Goal: Task Accomplishment & Management: Use online tool/utility

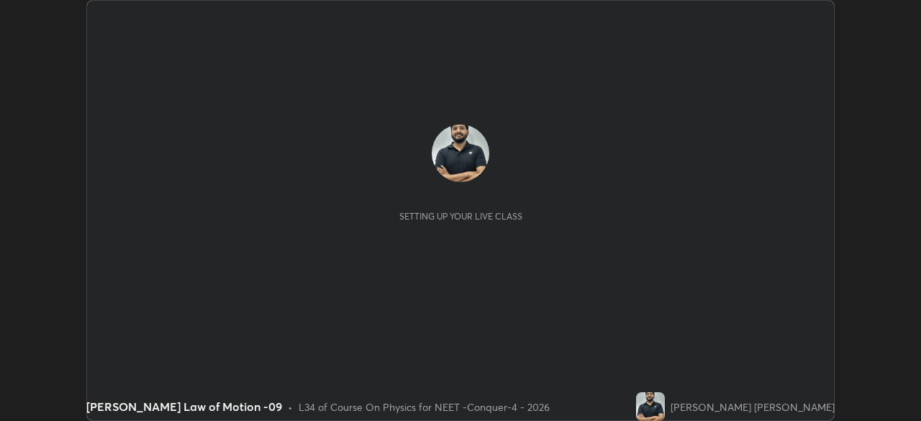
scroll to position [421, 920]
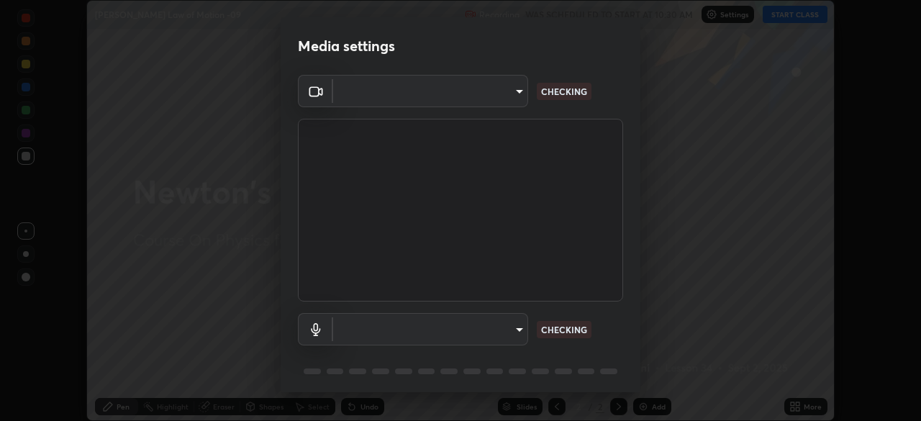
type input "8af73e8d16ef8e3bb7c62716022b9fe157133e9521606ce818031bd72dda2f9e"
click at [461, 329] on body "Erase all [PERSON_NAME] Law of Motion -09 Recording WAS SCHEDULED TO START AT 1…" at bounding box center [460, 210] width 921 height 421
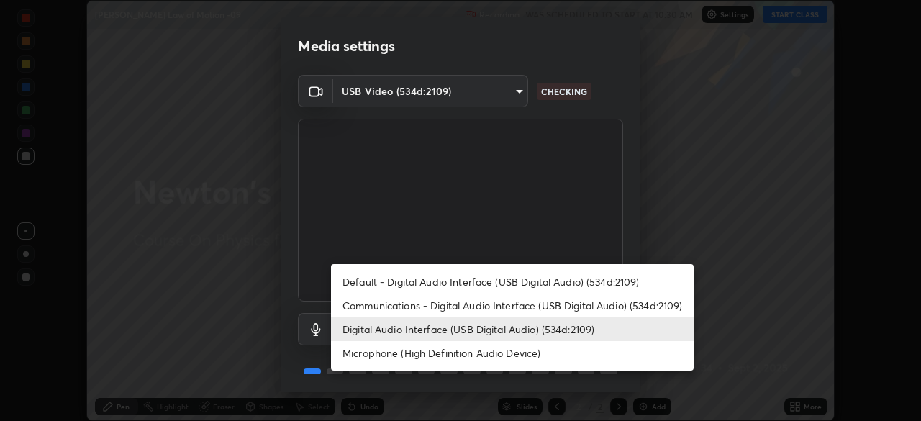
click at [434, 299] on li "Communications - Digital Audio Interface (USB Digital Audio) (534d:2109)" at bounding box center [512, 306] width 363 height 24
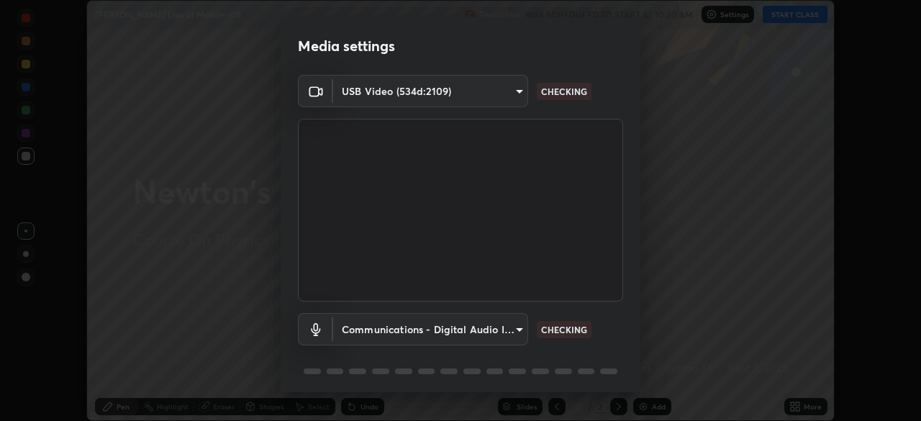
click at [440, 332] on body "Erase all [PERSON_NAME] Law of Motion -09 Recording WAS SCHEDULED TO START AT 1…" at bounding box center [460, 210] width 921 height 421
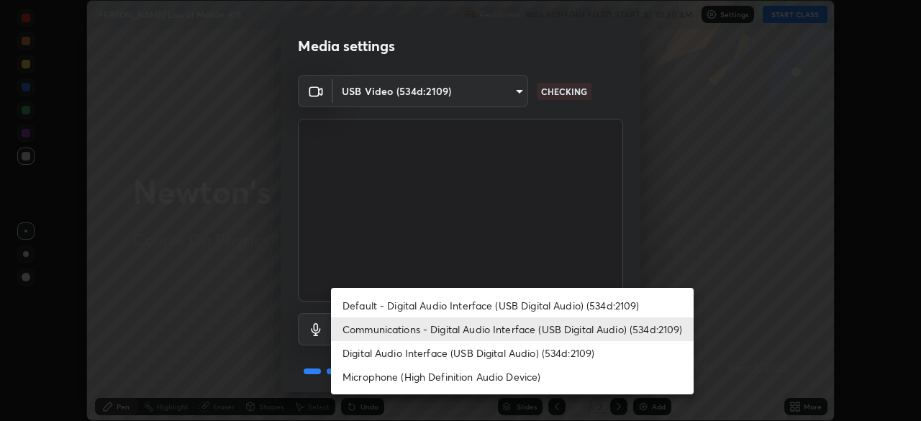
click at [444, 345] on li "Digital Audio Interface (USB Digital Audio) (534d:2109)" at bounding box center [512, 353] width 363 height 24
type input "9376289e619e4675d11d21499418c37aaf050eeae3c85155971a5de3e19aa403"
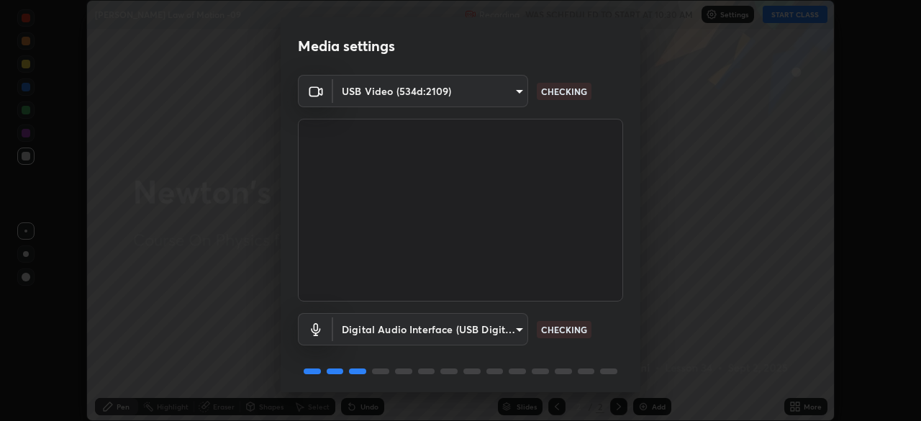
scroll to position [51, 0]
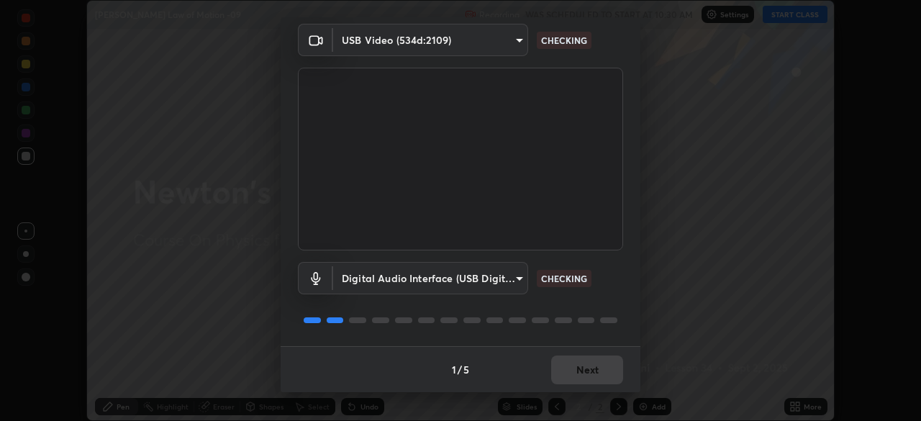
click at [579, 373] on div "1 / 5 Next" at bounding box center [461, 369] width 360 height 46
click at [594, 375] on div "1 / 5 Next" at bounding box center [461, 369] width 360 height 46
click at [598, 372] on div "1 / 5 Next" at bounding box center [461, 369] width 360 height 46
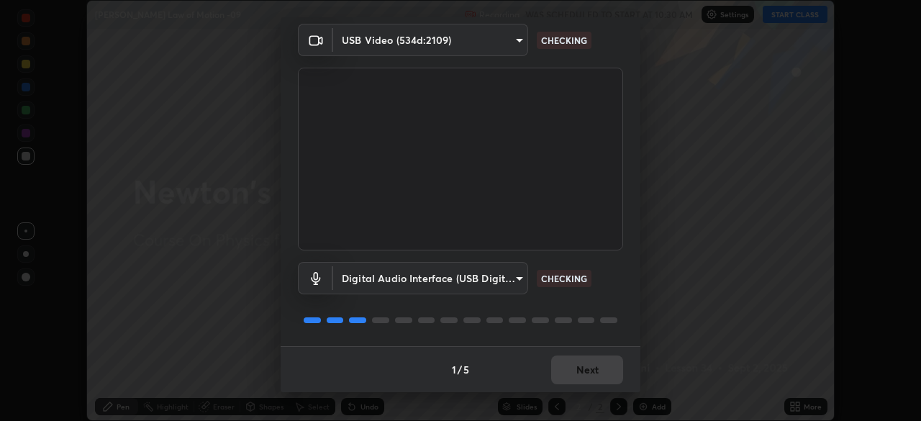
click at [595, 371] on div "1 / 5 Next" at bounding box center [461, 369] width 360 height 46
click at [591, 368] on div "1 / 5 Next" at bounding box center [461, 369] width 360 height 46
click at [588, 368] on div "1 / 5 Next" at bounding box center [461, 369] width 360 height 46
click at [599, 372] on div "1 / 5 Next" at bounding box center [461, 369] width 360 height 46
click at [603, 373] on div "1 / 5 Next" at bounding box center [461, 369] width 360 height 46
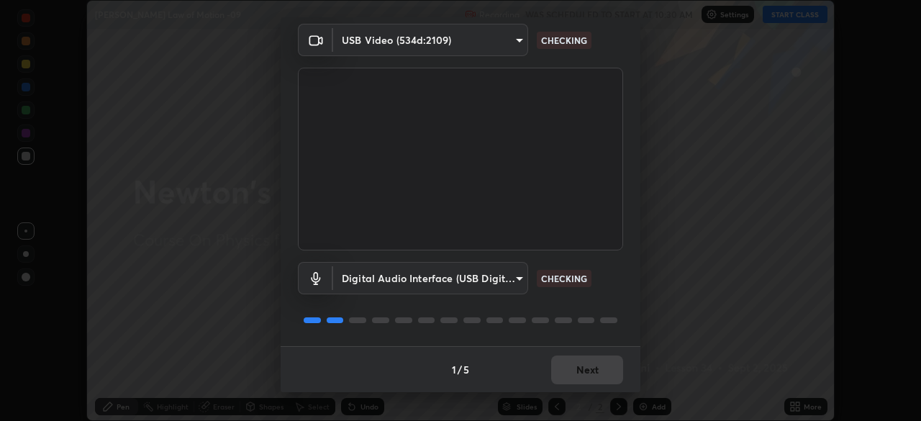
click at [603, 373] on div "1 / 5 Next" at bounding box center [461, 369] width 360 height 46
click at [603, 370] on div "1 / 5 Next" at bounding box center [461, 369] width 360 height 46
click at [606, 369] on div "1 / 5 Next" at bounding box center [461, 369] width 360 height 46
click at [603, 369] on div "1 / 5 Next" at bounding box center [461, 369] width 360 height 46
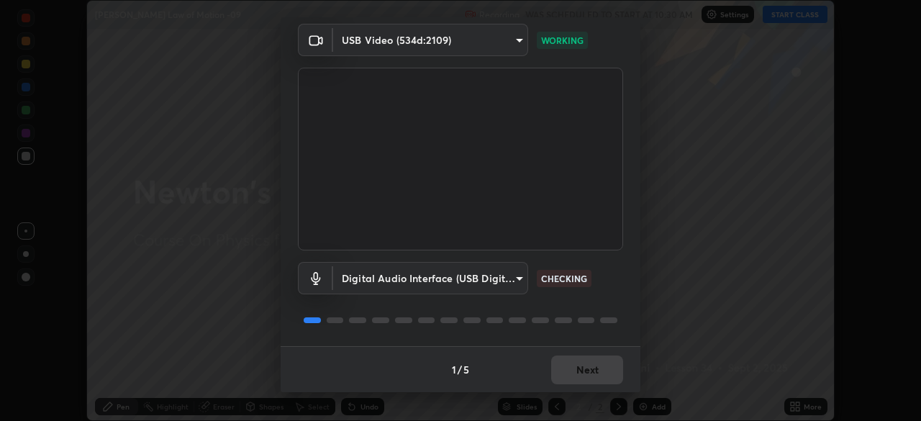
click at [592, 371] on div "1 / 5 Next" at bounding box center [461, 369] width 360 height 46
click at [595, 374] on div "1 / 5 Next" at bounding box center [461, 369] width 360 height 46
click at [595, 371] on div "1 / 5 Next" at bounding box center [461, 369] width 360 height 46
click at [598, 371] on button "Next" at bounding box center [587, 369] width 72 height 29
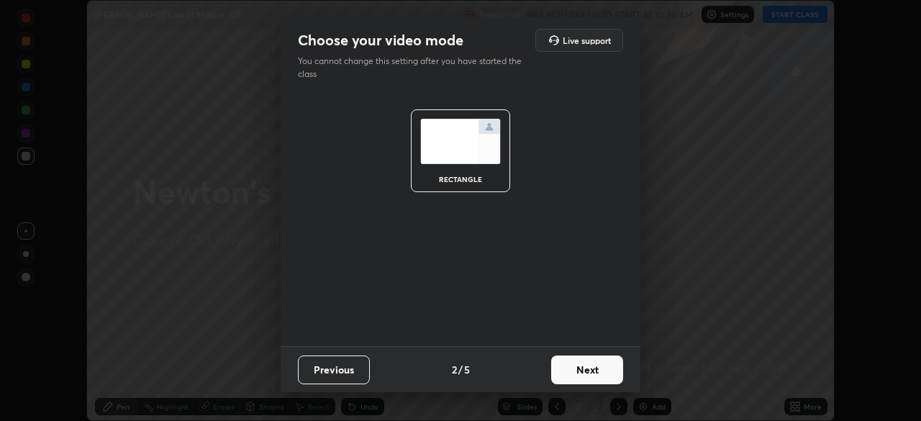
scroll to position [0, 0]
click at [600, 374] on button "Next" at bounding box center [587, 369] width 72 height 29
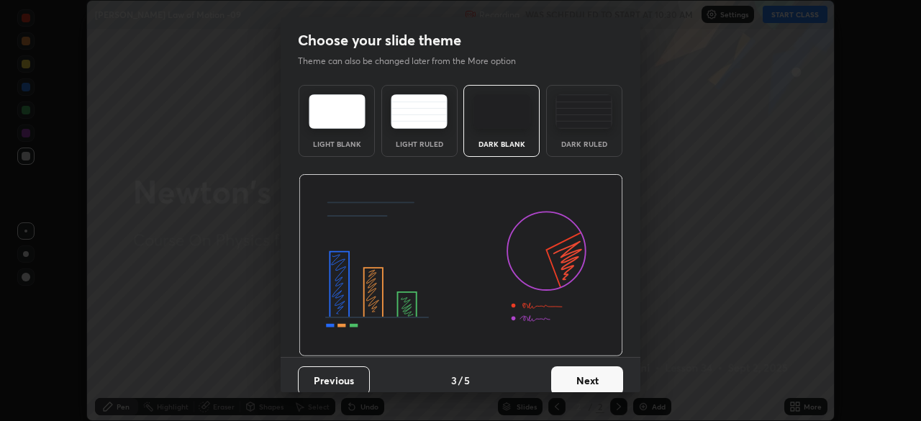
click at [603, 373] on button "Next" at bounding box center [587, 380] width 72 height 29
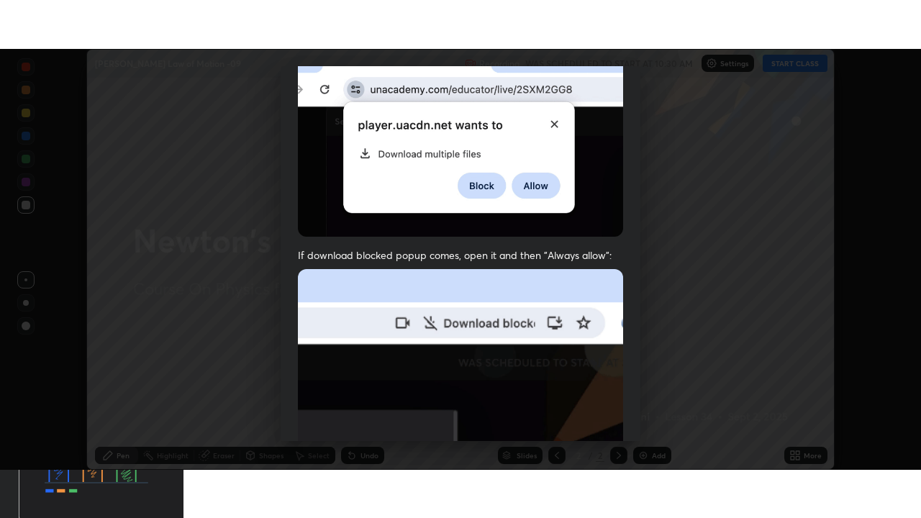
scroll to position [345, 0]
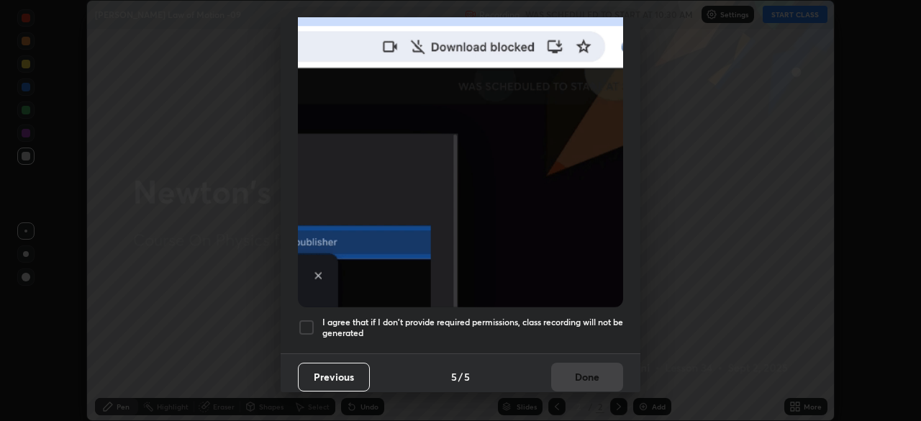
click at [306, 326] on div at bounding box center [306, 327] width 17 height 17
click at [557, 368] on button "Done" at bounding box center [587, 377] width 72 height 29
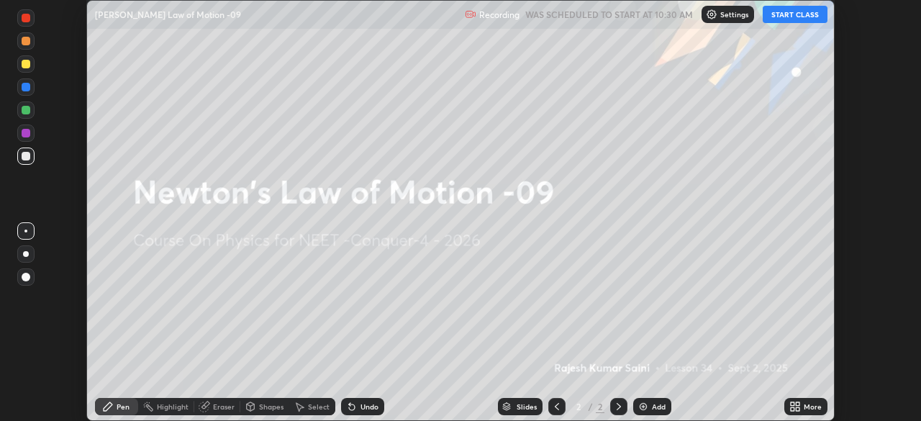
click at [791, 409] on icon at bounding box center [793, 409] width 4 height 4
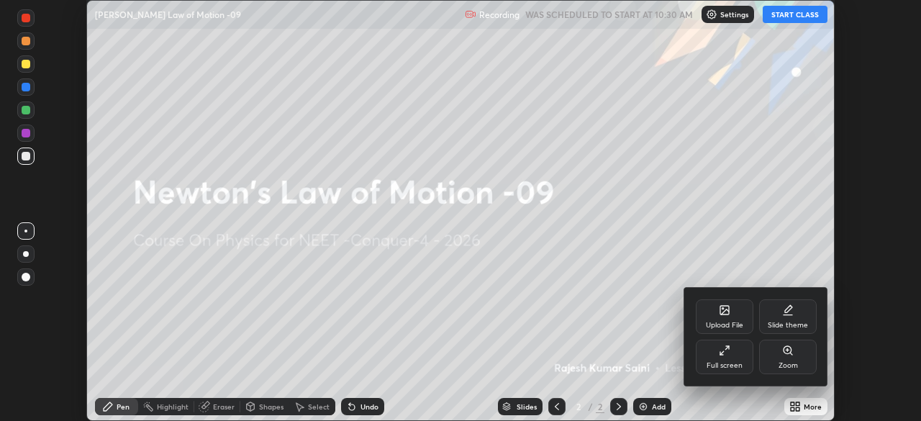
click at [724, 358] on div "Full screen" at bounding box center [725, 357] width 58 height 35
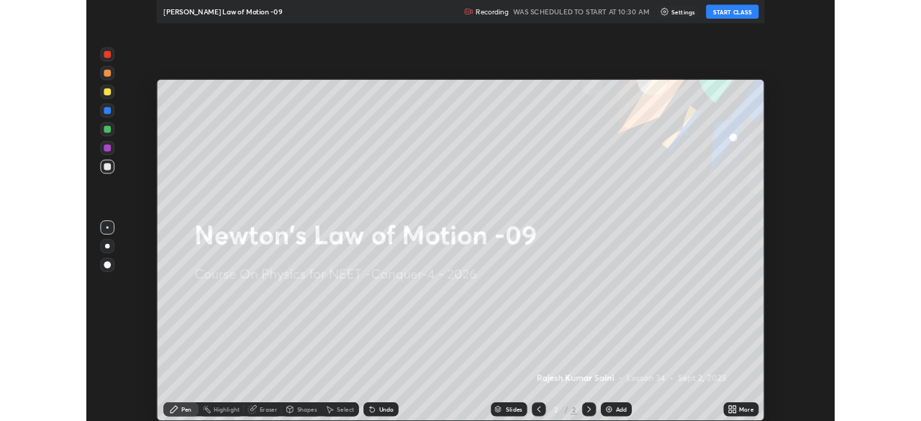
scroll to position [518, 921]
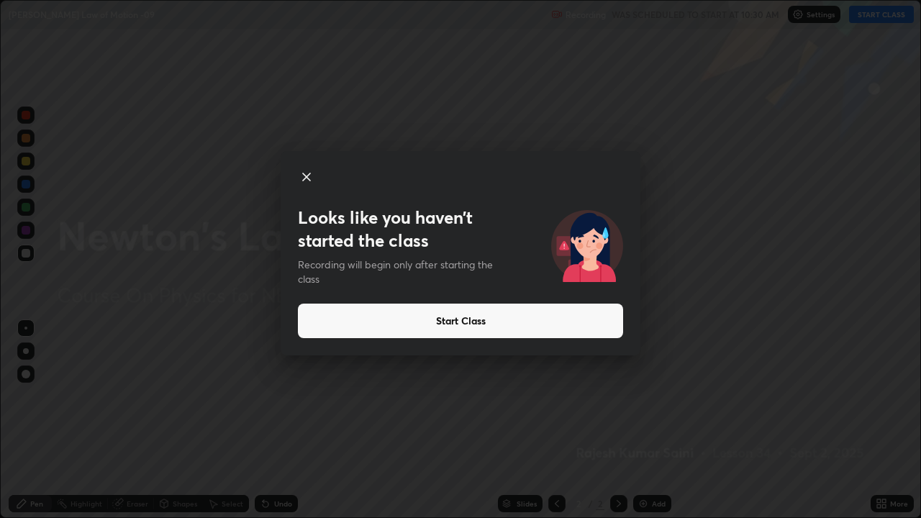
click at [579, 321] on button "Start Class" at bounding box center [460, 321] width 325 height 35
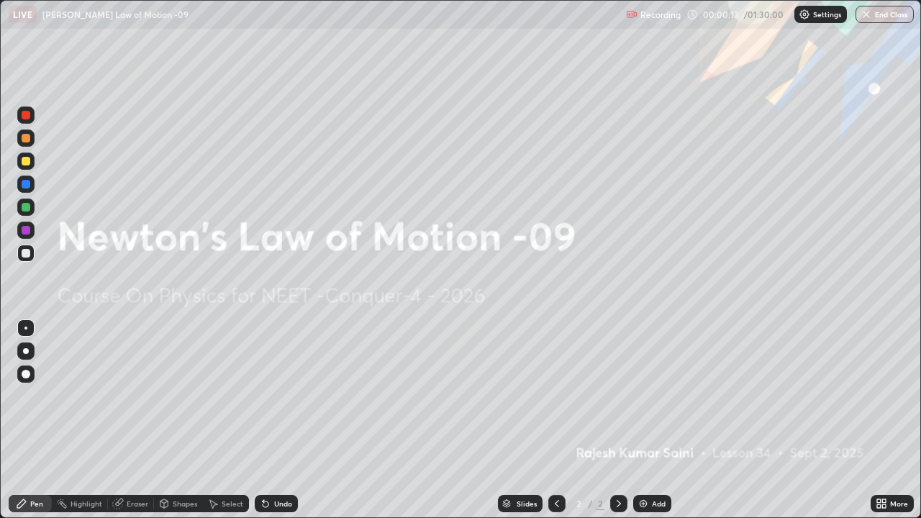
click at [642, 420] on img at bounding box center [643, 504] width 12 height 12
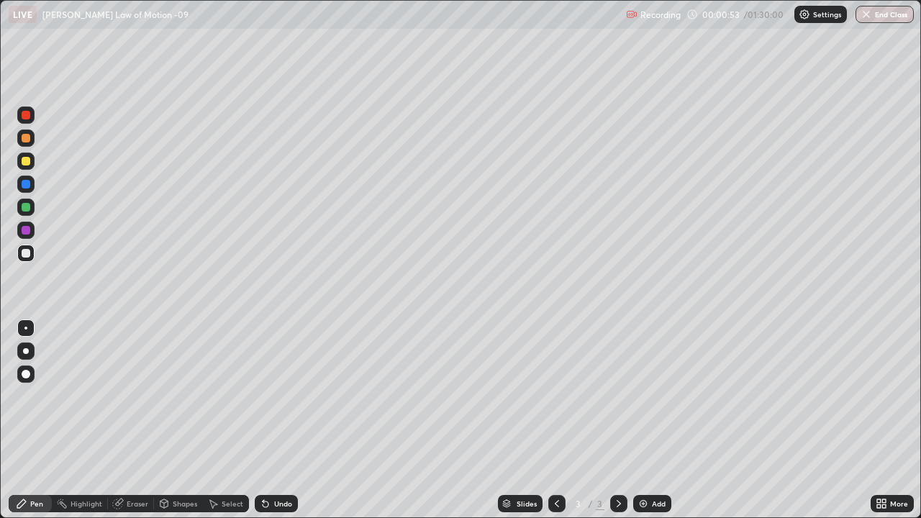
click at [183, 420] on div "Shapes" at bounding box center [185, 503] width 24 height 7
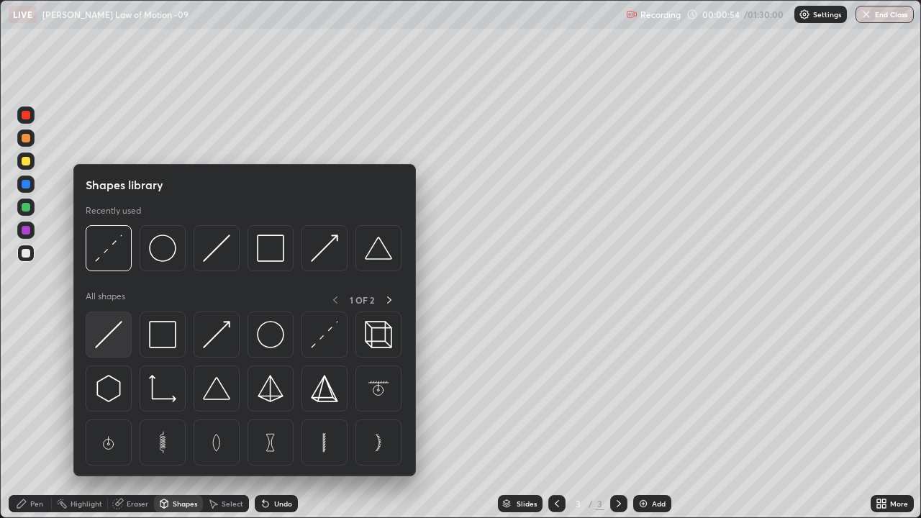
click at [112, 331] on img at bounding box center [108, 334] width 27 height 27
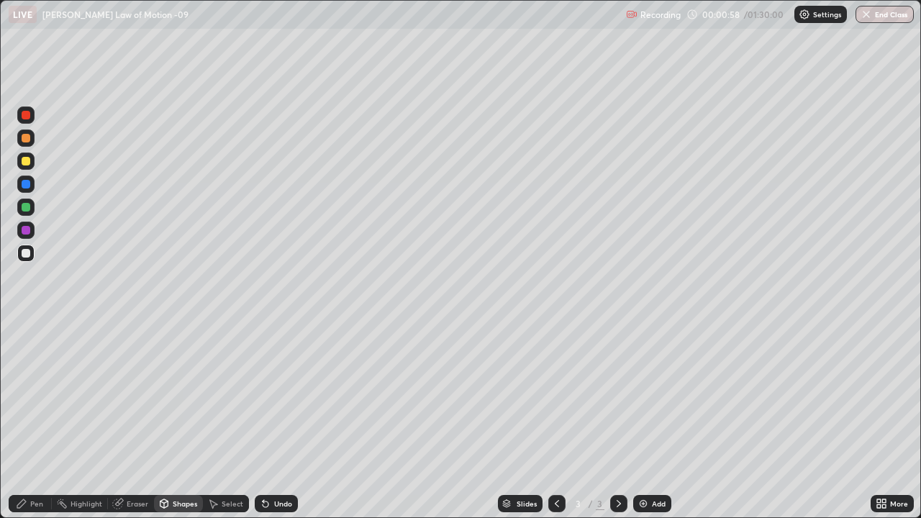
click at [38, 420] on div "Pen" at bounding box center [36, 503] width 13 height 7
click at [28, 349] on div at bounding box center [25, 350] width 17 height 17
click at [189, 420] on div "Shapes" at bounding box center [185, 503] width 24 height 7
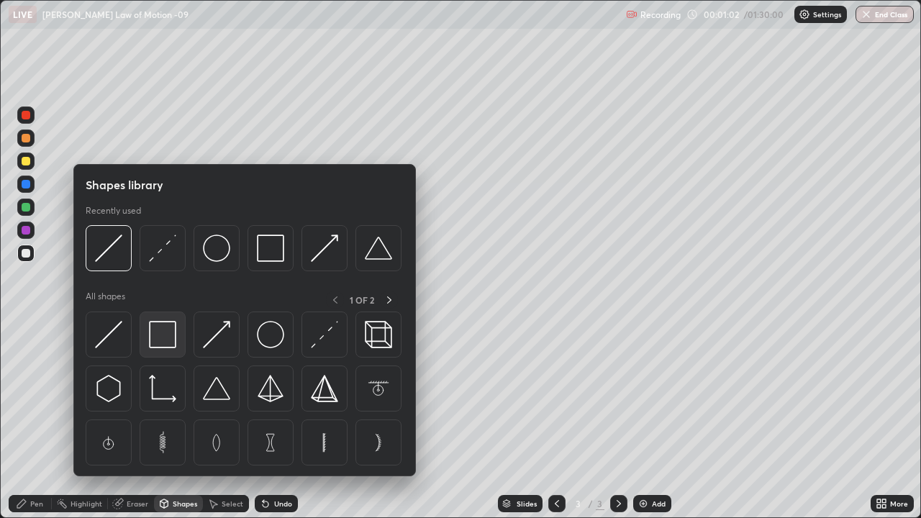
click at [163, 335] on img at bounding box center [162, 334] width 27 height 27
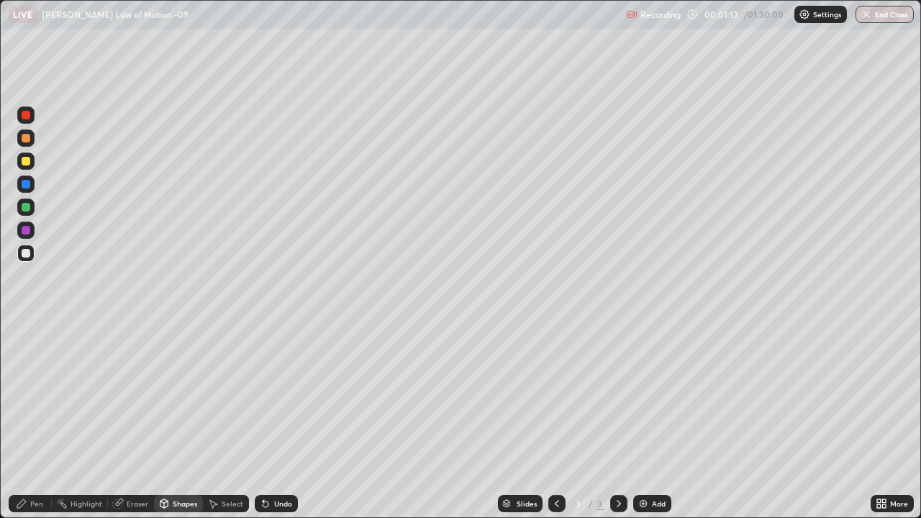
click at [29, 420] on div "Pen" at bounding box center [30, 503] width 43 height 17
click at [29, 163] on div at bounding box center [26, 161] width 9 height 9
click at [24, 255] on div at bounding box center [26, 253] width 9 height 9
click at [133, 420] on div "Eraser" at bounding box center [131, 503] width 46 height 17
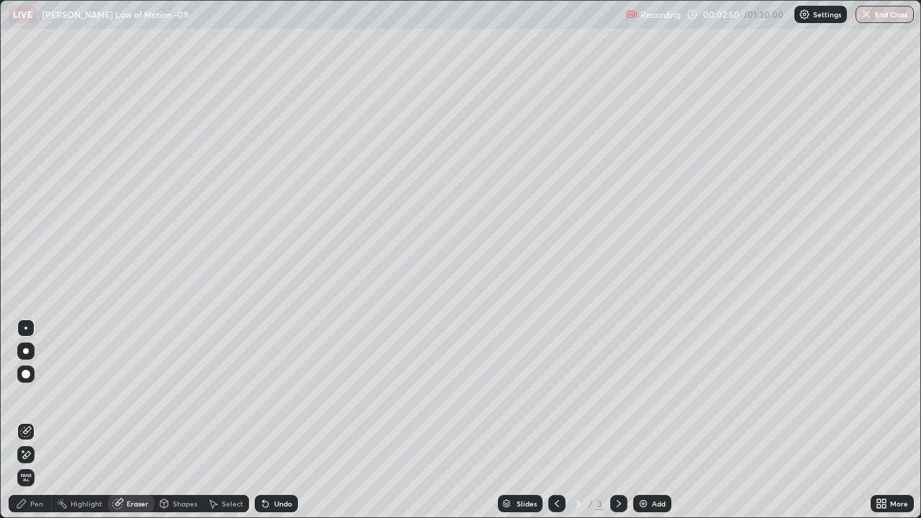
click at [186, 420] on div "Shapes" at bounding box center [178, 503] width 49 height 29
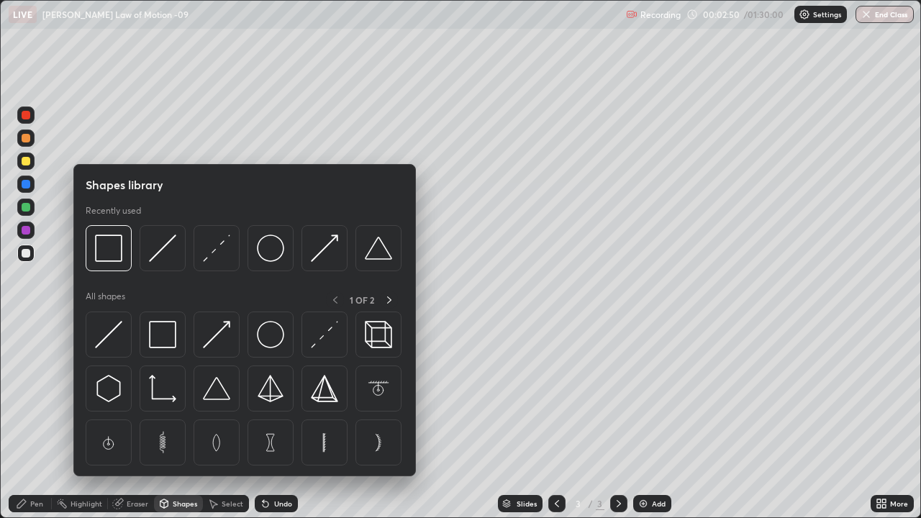
click at [189, 420] on div "Shapes" at bounding box center [178, 503] width 49 height 29
click at [191, 420] on div "Shapes" at bounding box center [178, 503] width 49 height 17
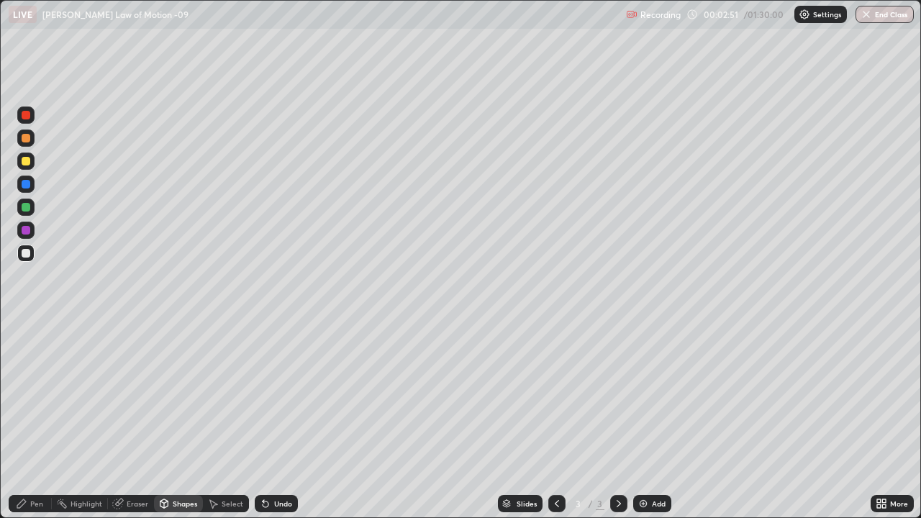
click at [191, 420] on div "Shapes" at bounding box center [178, 503] width 49 height 17
click at [36, 420] on div "Pen" at bounding box center [36, 503] width 13 height 7
click at [27, 117] on div at bounding box center [26, 115] width 9 height 9
click at [24, 256] on div at bounding box center [26, 253] width 9 height 9
click at [642, 14] on p "Recording" at bounding box center [660, 14] width 40 height 11
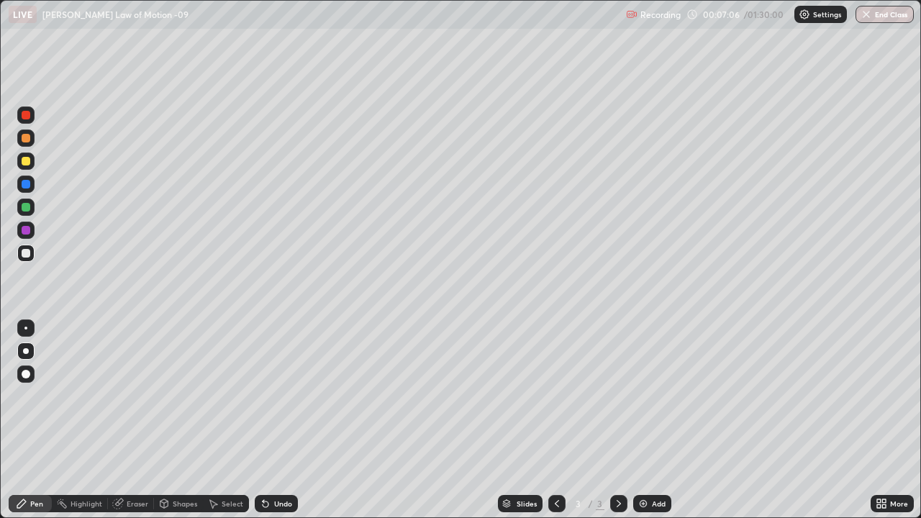
click at [222, 420] on div "Select" at bounding box center [233, 503] width 22 height 7
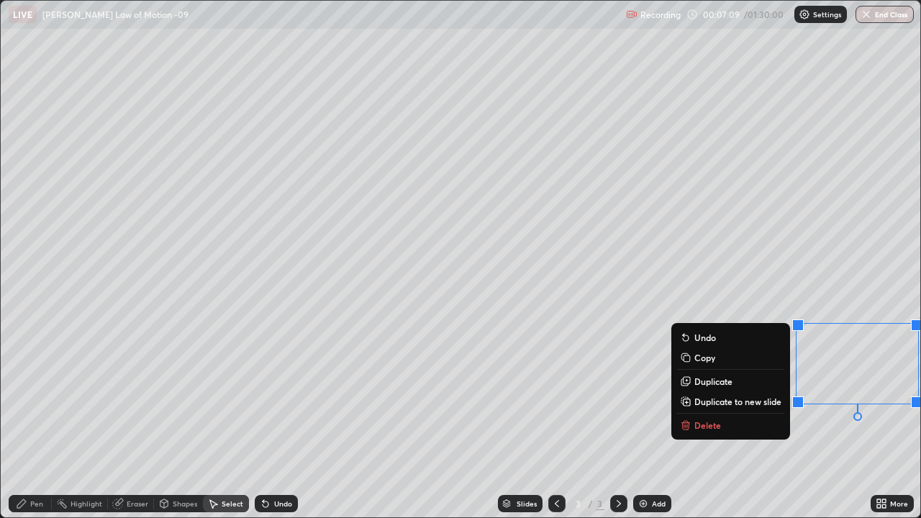
click at [719, 420] on button "Delete" at bounding box center [730, 425] width 107 height 17
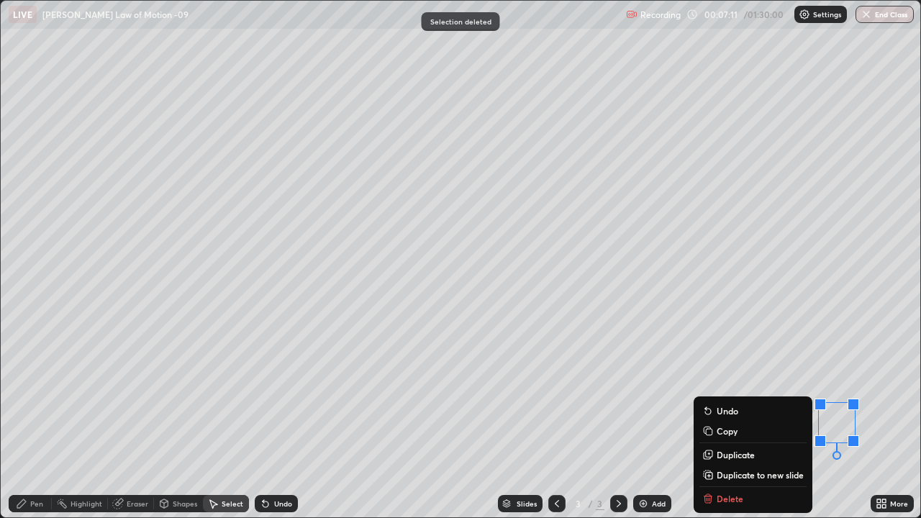
click at [715, 420] on div "Slides 3 / 3 Add" at bounding box center [584, 503] width 573 height 29
click at [725, 420] on div "Slides 3 / 3 Add" at bounding box center [584, 503] width 573 height 29
click at [722, 420] on div "Slides 3 / 3 Add" at bounding box center [584, 503] width 573 height 29
click at [725, 420] on div "Slides 3 / 3 Add" at bounding box center [584, 503] width 573 height 29
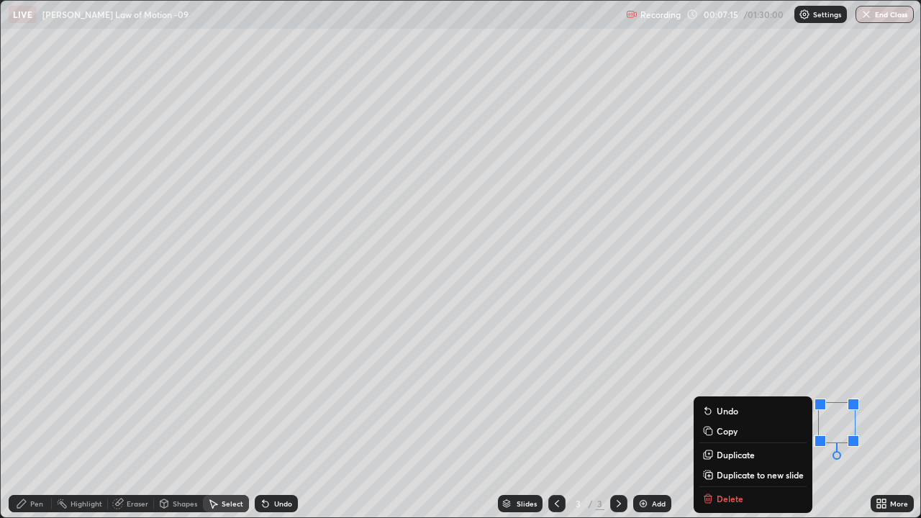
click at [736, 368] on div "0 ° Undo Copy Duplicate Duplicate to new slide Delete" at bounding box center [460, 259] width 919 height 517
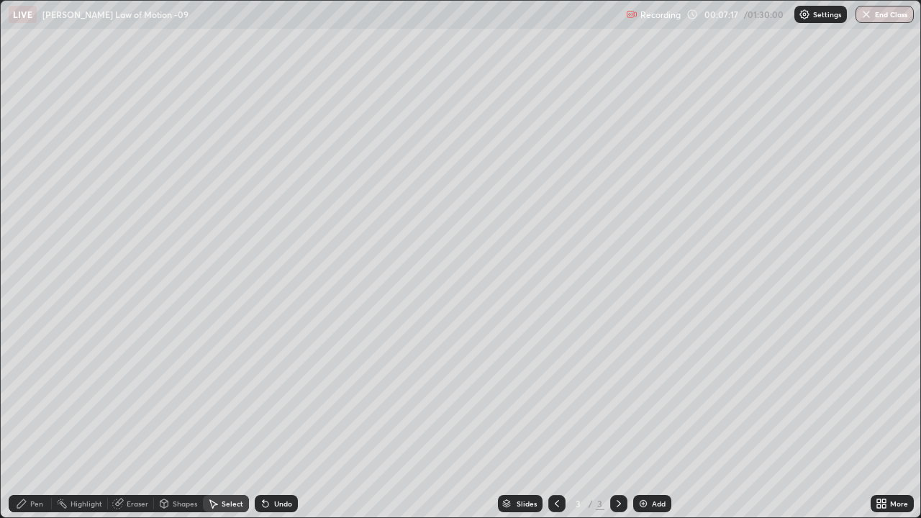
click at [142, 420] on div "Eraser" at bounding box center [138, 503] width 22 height 7
click at [30, 420] on div "Pen" at bounding box center [36, 503] width 13 height 7
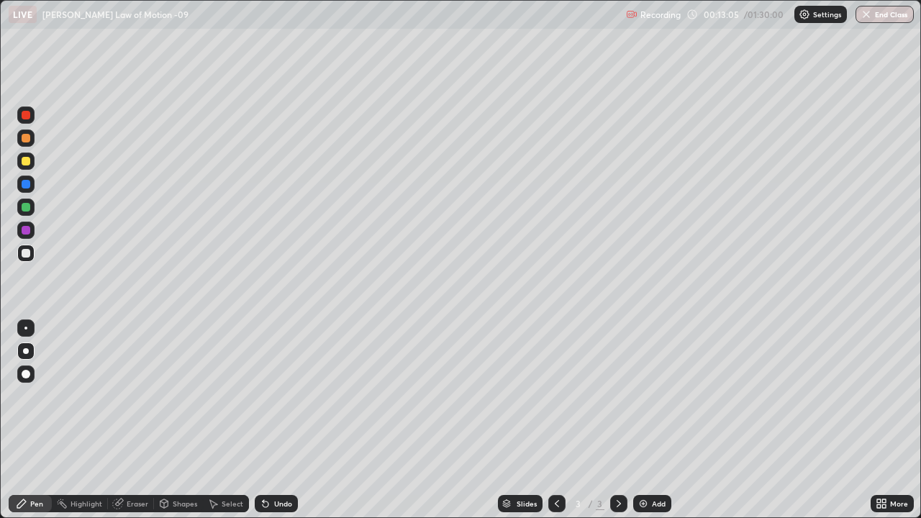
click at [642, 420] on img at bounding box center [643, 504] width 12 height 12
click at [639, 420] on img at bounding box center [643, 504] width 12 height 12
click at [277, 420] on div "Undo" at bounding box center [283, 503] width 18 height 7
click at [279, 420] on div "Undo" at bounding box center [276, 503] width 43 height 17
click at [276, 420] on div "Undo" at bounding box center [276, 503] width 43 height 17
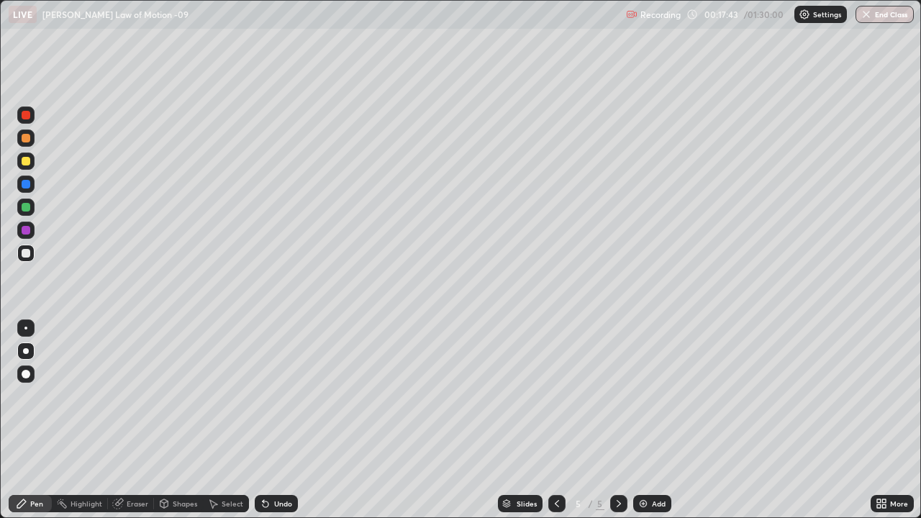
click at [266, 420] on div "Undo" at bounding box center [276, 503] width 43 height 17
click at [640, 420] on img at bounding box center [643, 504] width 12 height 12
click at [28, 117] on div at bounding box center [26, 115] width 9 height 9
click at [277, 420] on div "Undo" at bounding box center [276, 503] width 43 height 17
click at [27, 117] on div at bounding box center [26, 115] width 9 height 9
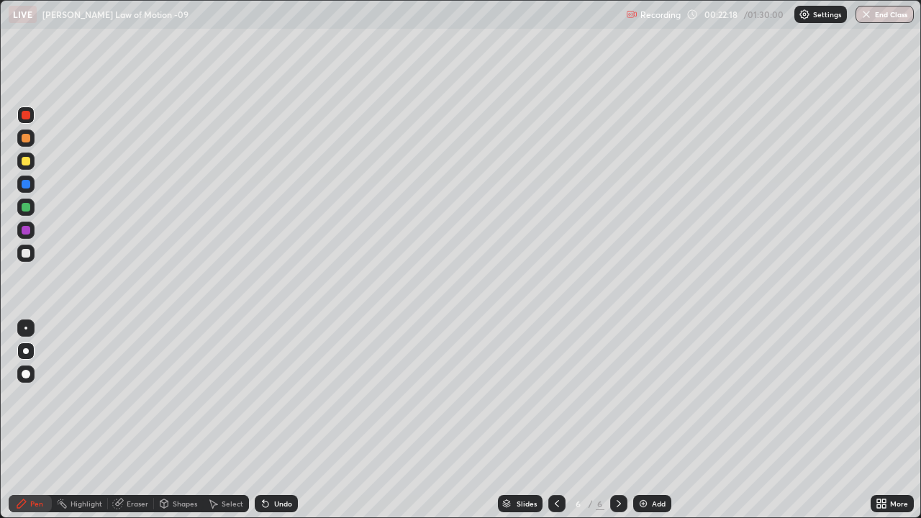
click at [26, 255] on div at bounding box center [26, 253] width 9 height 9
click at [27, 232] on div at bounding box center [26, 230] width 9 height 9
click at [26, 253] on div at bounding box center [26, 253] width 9 height 9
click at [25, 230] on div at bounding box center [26, 230] width 9 height 9
click at [274, 420] on div "Undo" at bounding box center [283, 503] width 18 height 7
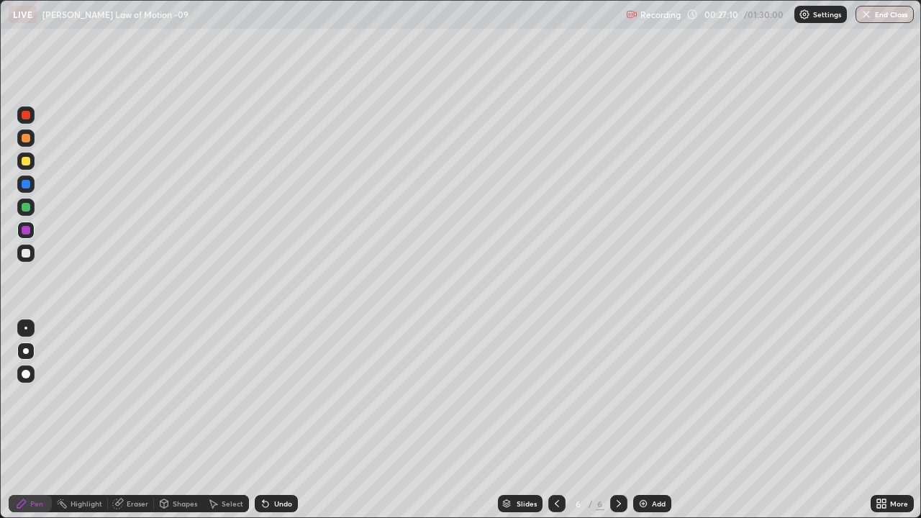
click at [274, 420] on div "Undo" at bounding box center [283, 503] width 18 height 7
click at [271, 420] on div "Undo" at bounding box center [276, 503] width 43 height 17
click at [269, 420] on div "Undo" at bounding box center [276, 503] width 43 height 17
click at [635, 420] on div "Add" at bounding box center [652, 503] width 38 height 17
click at [553, 420] on icon at bounding box center [557, 504] width 12 height 12
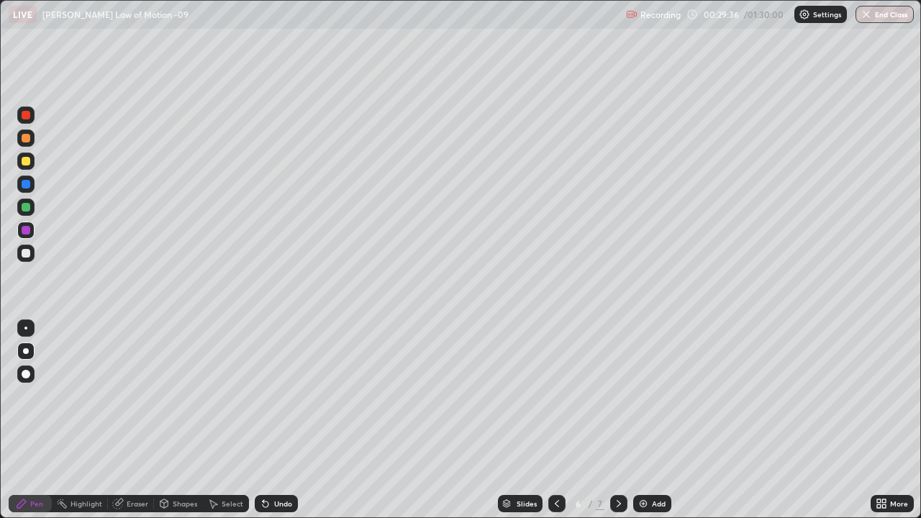
click at [647, 420] on div "Add" at bounding box center [652, 503] width 38 height 17
click at [555, 420] on icon at bounding box center [557, 504] width 12 height 12
click at [613, 420] on icon at bounding box center [619, 504] width 12 height 12
click at [616, 420] on div at bounding box center [618, 503] width 17 height 17
click at [549, 420] on div at bounding box center [556, 503] width 17 height 17
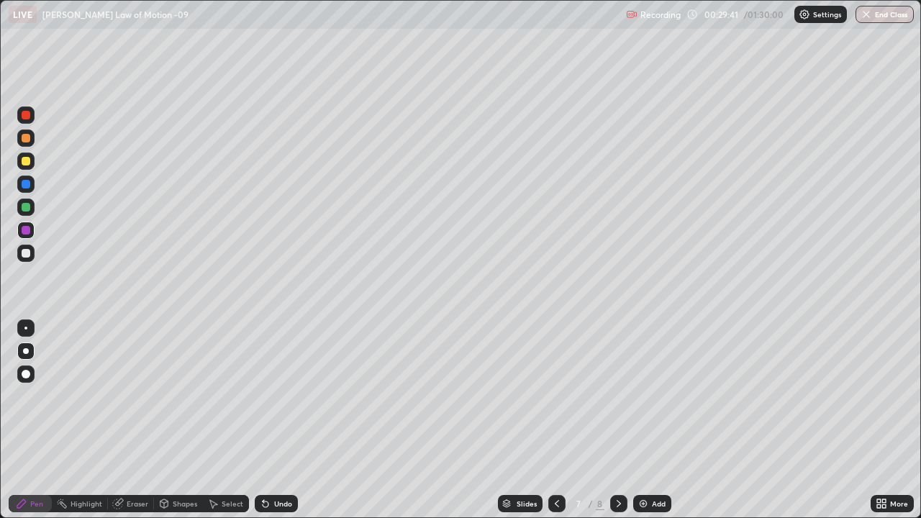
click at [26, 254] on div at bounding box center [26, 253] width 9 height 9
click at [555, 420] on icon at bounding box center [557, 504] width 12 height 12
click at [617, 420] on icon at bounding box center [619, 504] width 12 height 12
click at [229, 420] on div "Select" at bounding box center [233, 503] width 22 height 7
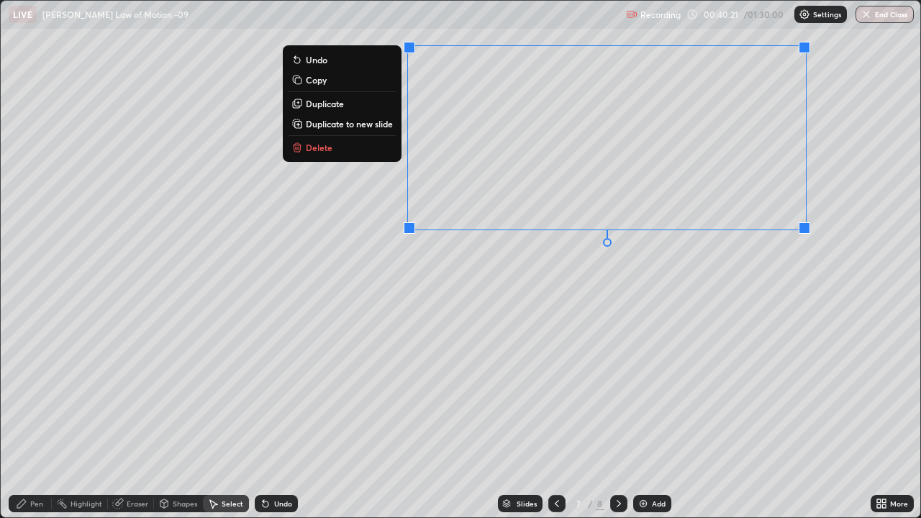
click at [371, 149] on button "Delete" at bounding box center [341, 147] width 107 height 17
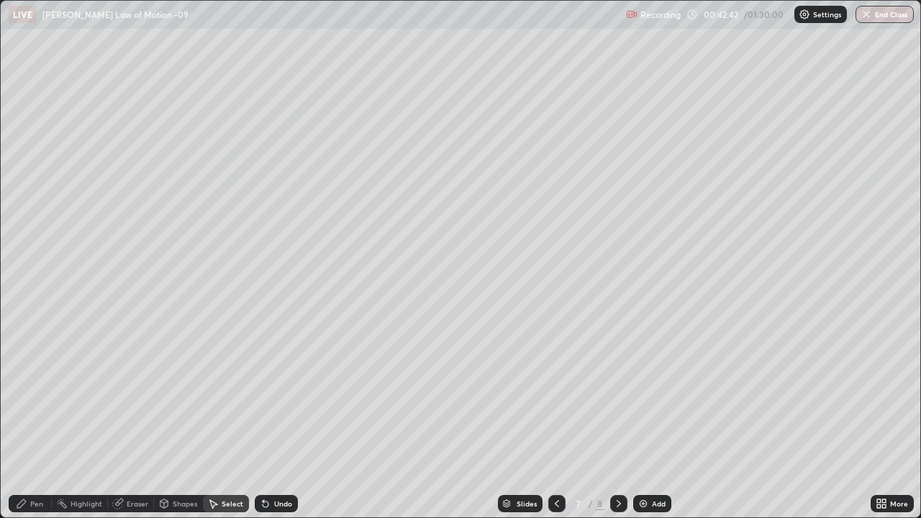
click at [23, 420] on icon at bounding box center [21, 503] width 9 height 9
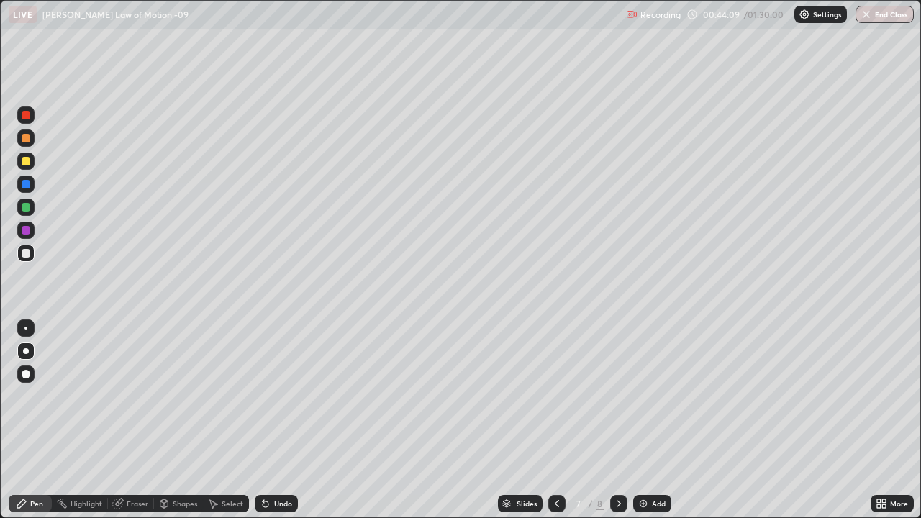
click at [233, 420] on div "Select" at bounding box center [226, 503] width 46 height 17
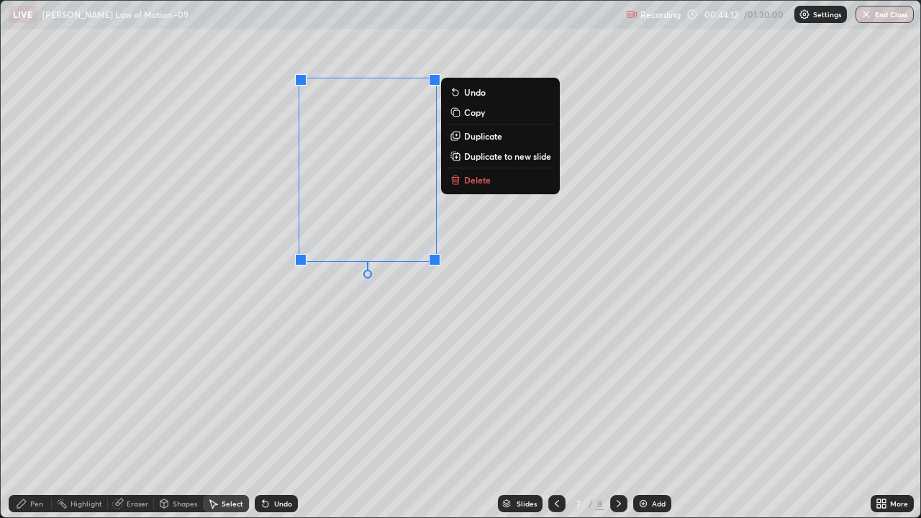
click at [476, 182] on p "Delete" at bounding box center [477, 180] width 27 height 12
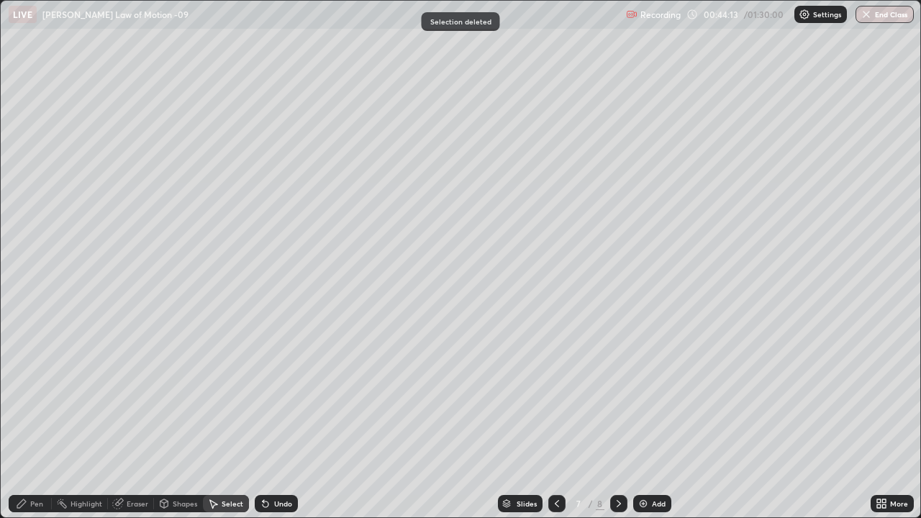
click at [39, 420] on div "Pen" at bounding box center [30, 503] width 43 height 17
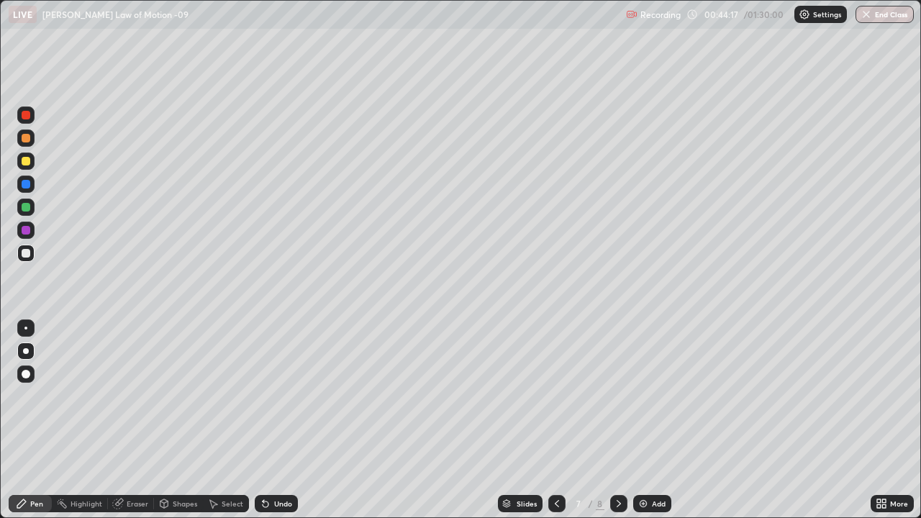
click at [26, 115] on div at bounding box center [26, 115] width 9 height 9
click at [27, 373] on div at bounding box center [26, 374] width 9 height 9
click at [27, 353] on div at bounding box center [26, 351] width 6 height 6
click at [26, 227] on div at bounding box center [26, 230] width 9 height 9
click at [24, 230] on div at bounding box center [26, 230] width 9 height 9
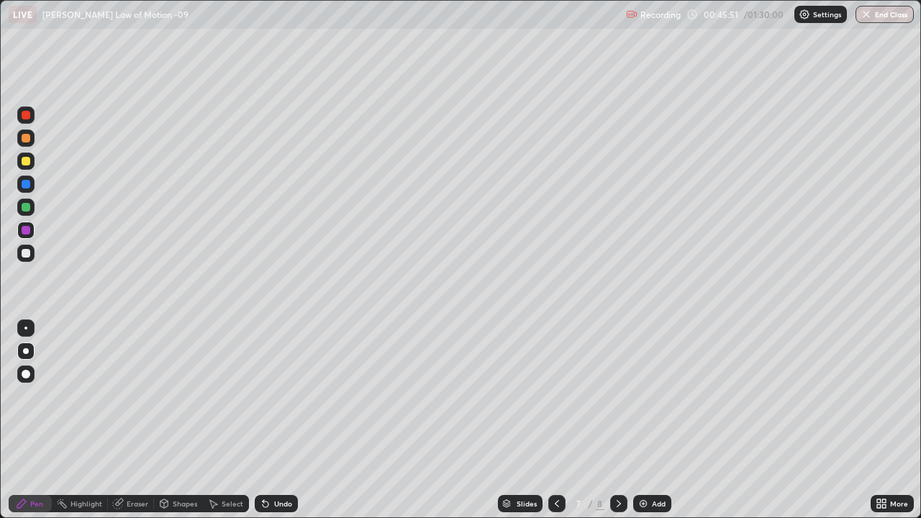
click at [23, 160] on div at bounding box center [26, 161] width 9 height 9
click at [27, 114] on div at bounding box center [26, 115] width 9 height 9
click at [274, 420] on div "Undo" at bounding box center [283, 503] width 18 height 7
click at [275, 420] on div "Undo" at bounding box center [283, 503] width 18 height 7
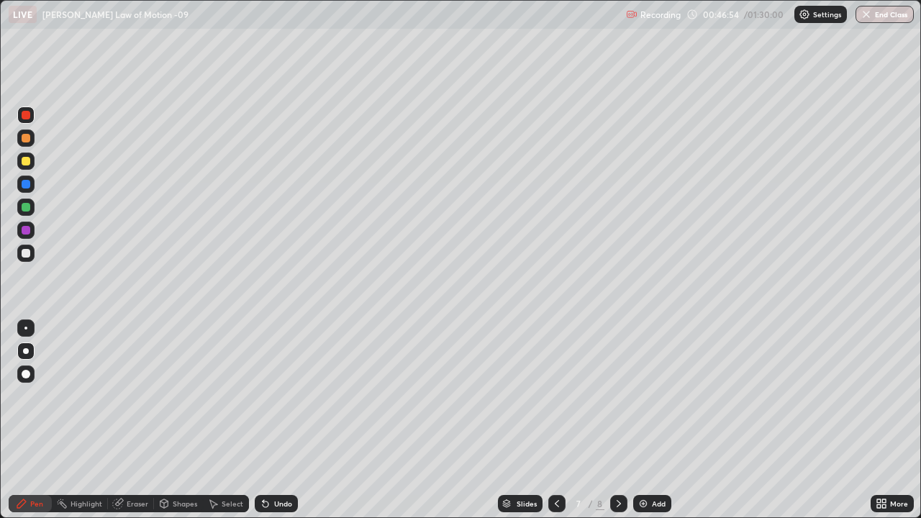
click at [28, 255] on div at bounding box center [26, 253] width 9 height 9
click at [617, 420] on icon at bounding box center [619, 504] width 12 height 12
click at [555, 420] on icon at bounding box center [557, 504] width 12 height 12
click at [611, 420] on div at bounding box center [618, 503] width 17 height 17
click at [29, 116] on div at bounding box center [26, 115] width 9 height 9
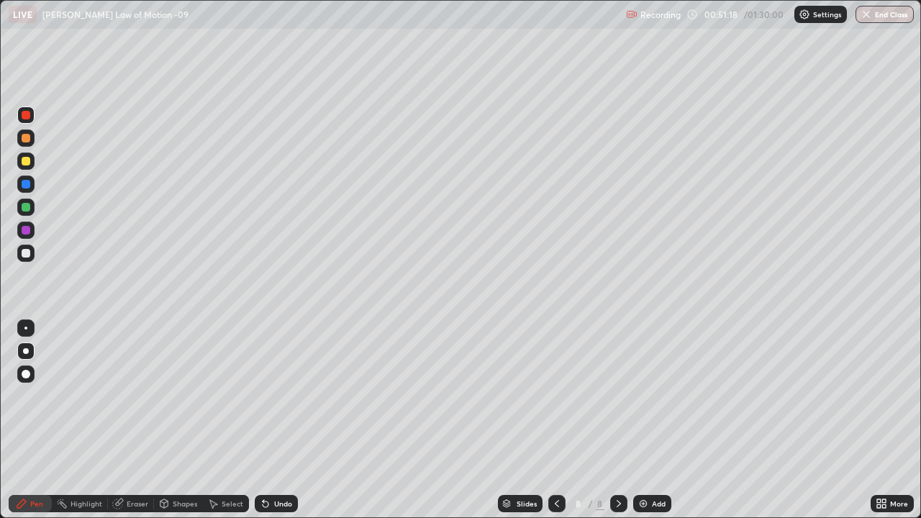
click at [27, 255] on div at bounding box center [26, 253] width 9 height 9
click at [27, 114] on div at bounding box center [26, 115] width 9 height 9
click at [25, 250] on div at bounding box center [26, 253] width 9 height 9
click at [26, 117] on div at bounding box center [26, 115] width 9 height 9
click at [26, 255] on div at bounding box center [26, 253] width 9 height 9
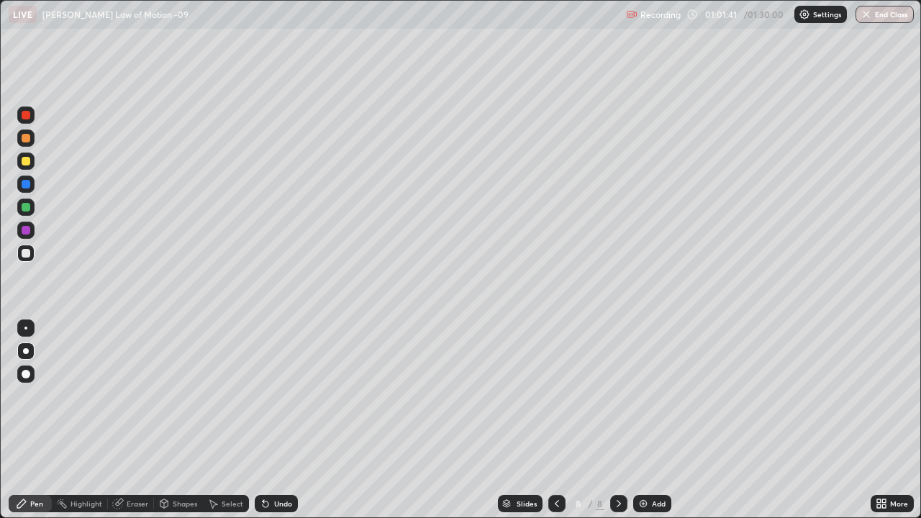
click at [650, 420] on div "Add" at bounding box center [652, 503] width 38 height 17
click at [219, 420] on div "Select" at bounding box center [226, 503] width 46 height 17
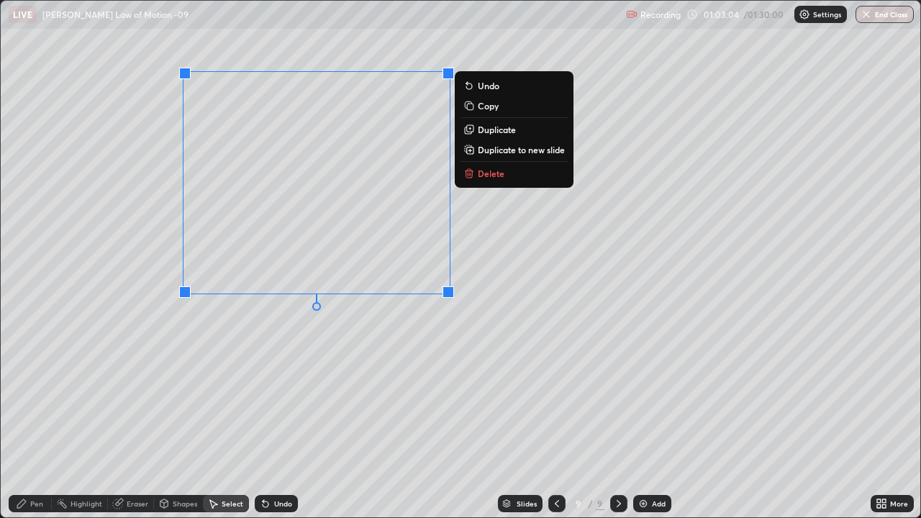
click at [502, 175] on p "Delete" at bounding box center [491, 174] width 27 height 12
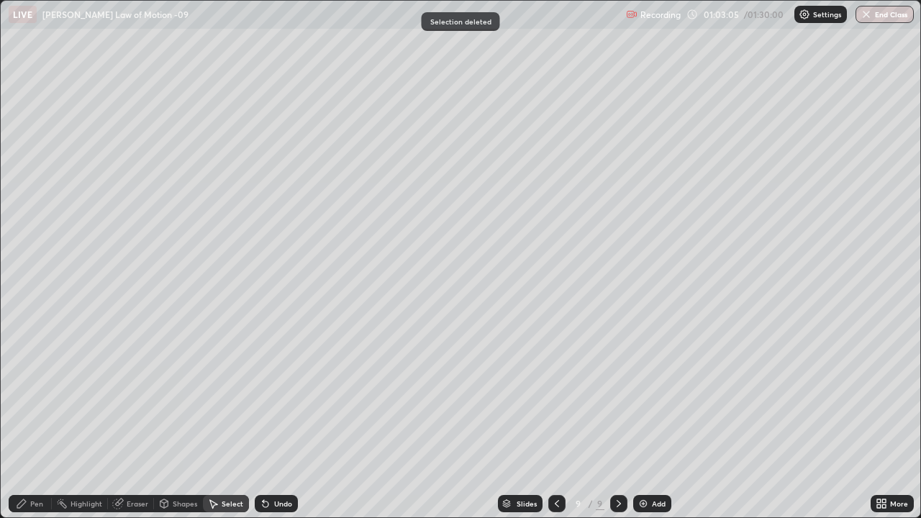
click at [29, 420] on div "Pen" at bounding box center [30, 503] width 43 height 17
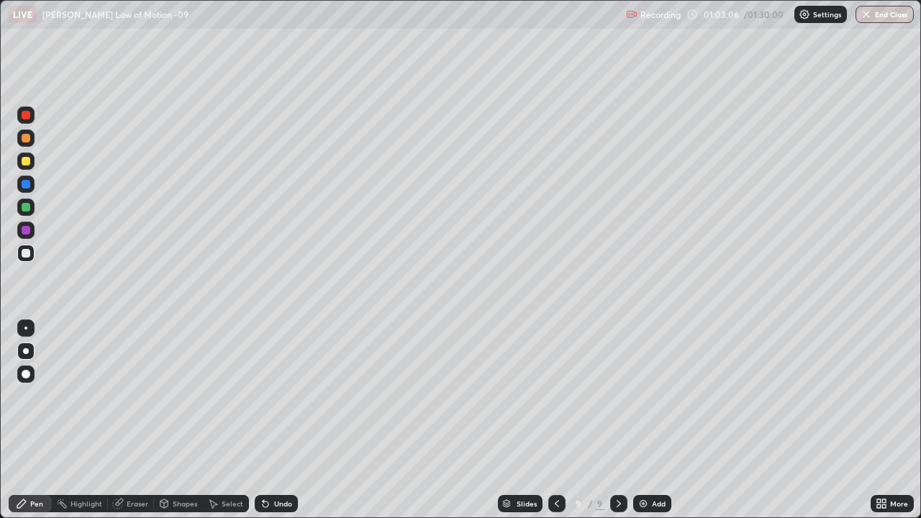
click at [27, 117] on div at bounding box center [26, 115] width 9 height 9
click at [28, 253] on div at bounding box center [26, 253] width 9 height 9
click at [24, 208] on div at bounding box center [26, 207] width 9 height 9
click at [26, 255] on div at bounding box center [26, 253] width 9 height 9
click at [27, 252] on div at bounding box center [26, 253] width 9 height 9
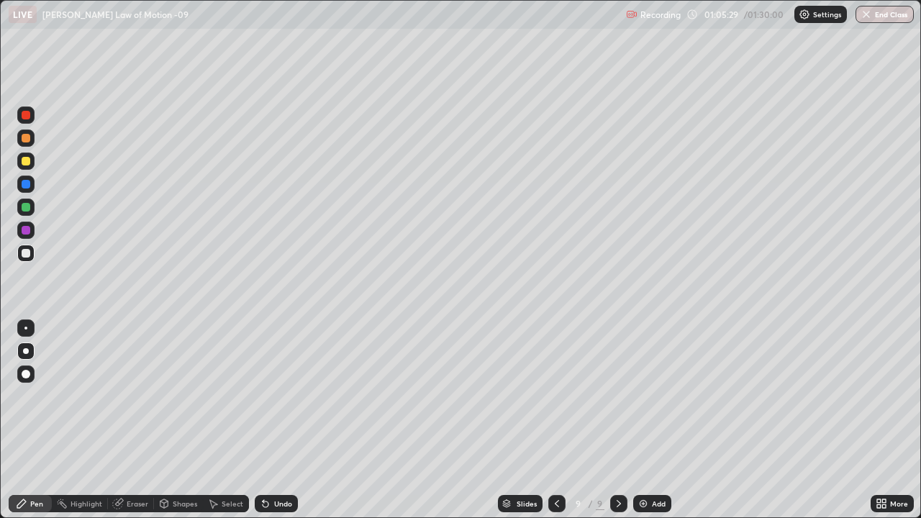
click at [26, 117] on div at bounding box center [26, 115] width 9 height 9
click at [139, 420] on div "Eraser" at bounding box center [138, 503] width 22 height 7
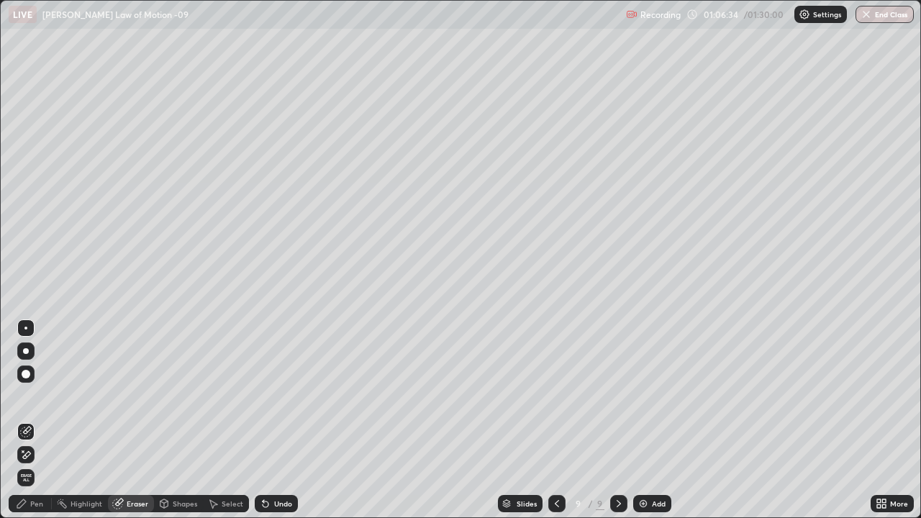
click at [32, 420] on div "Pen" at bounding box center [36, 503] width 13 height 7
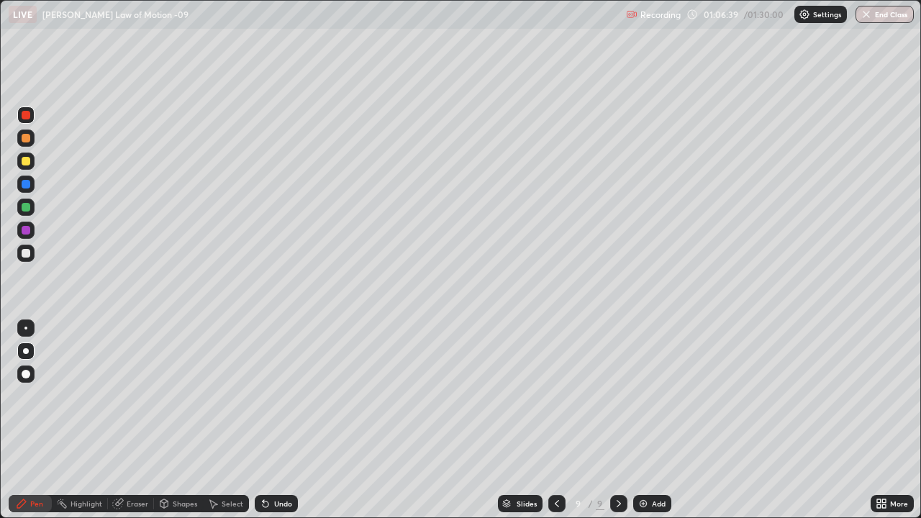
click at [24, 254] on div at bounding box center [26, 253] width 9 height 9
click at [641, 420] on img at bounding box center [643, 504] width 12 height 12
click at [26, 117] on div at bounding box center [26, 115] width 9 height 9
click at [25, 253] on div at bounding box center [26, 253] width 9 height 9
click at [36, 145] on div at bounding box center [25, 138] width 23 height 23
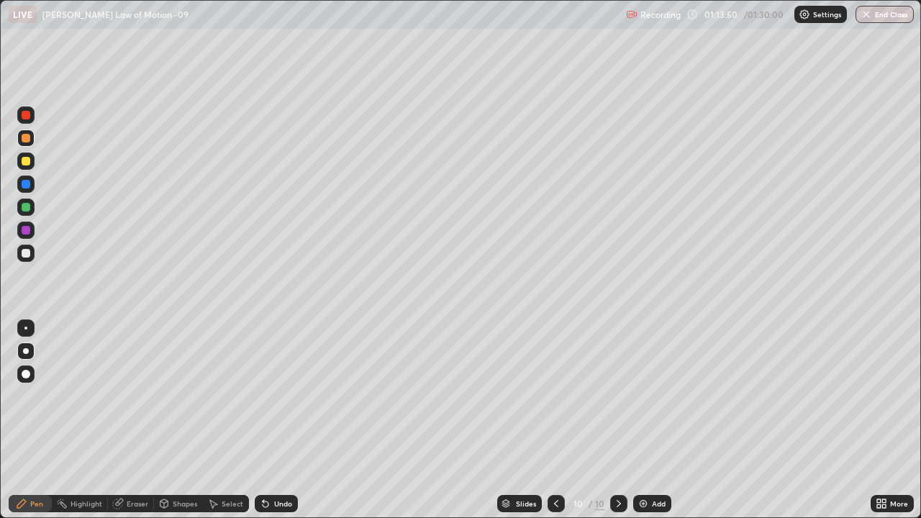
click at [225, 420] on div "Select" at bounding box center [226, 503] width 46 height 17
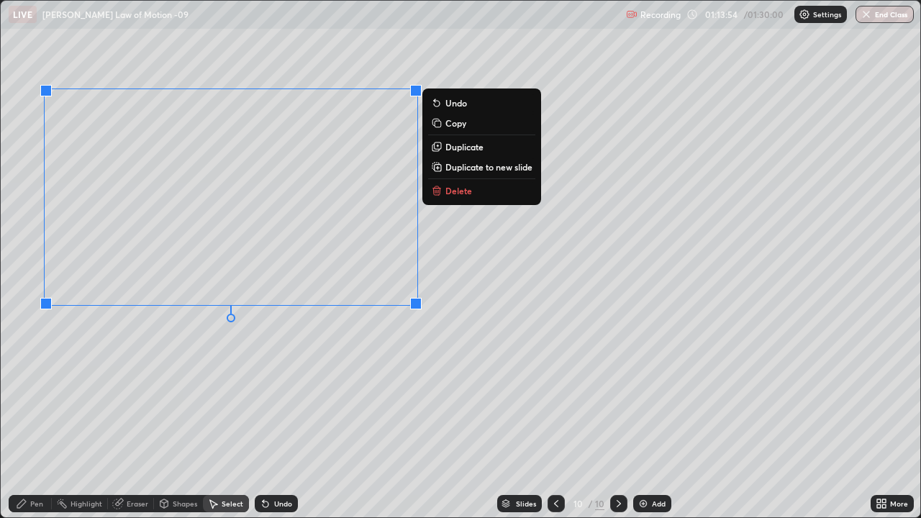
click at [448, 191] on p "Delete" at bounding box center [458, 191] width 27 height 12
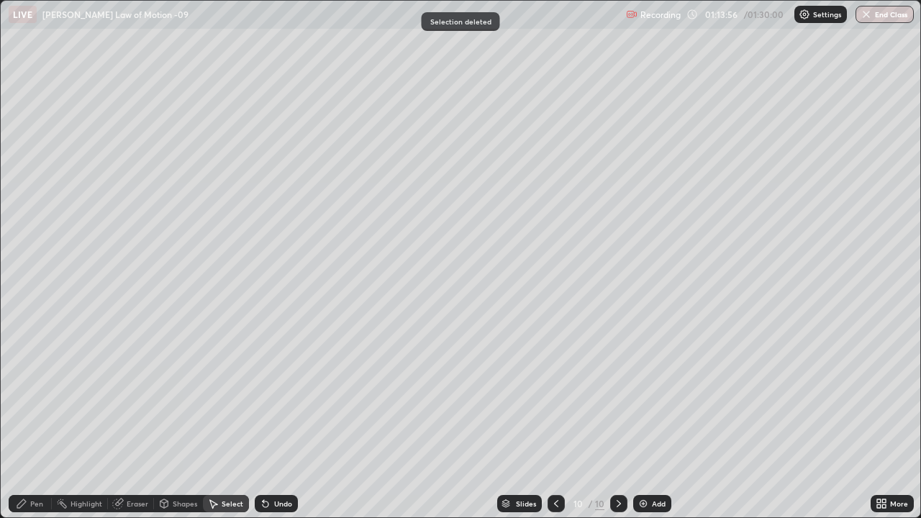
click at [36, 420] on div "Pen" at bounding box center [36, 503] width 13 height 7
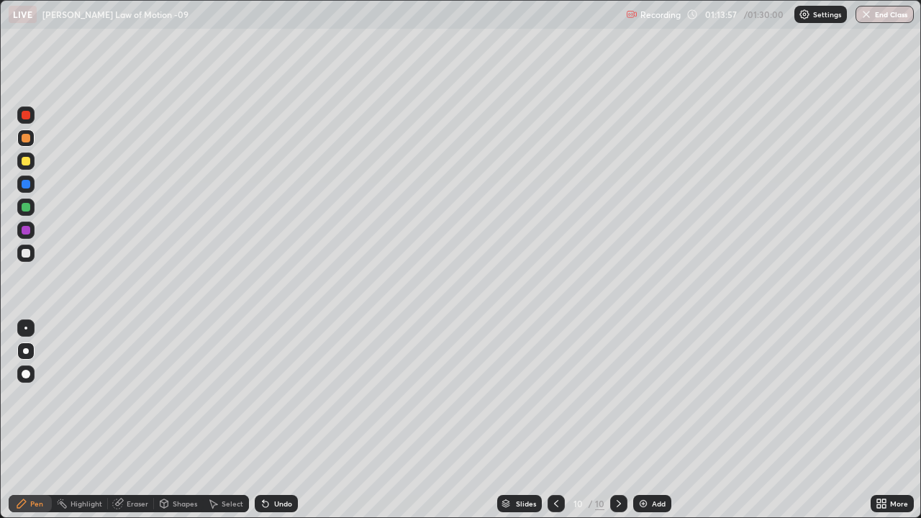
click at [25, 114] on div at bounding box center [26, 115] width 9 height 9
click at [224, 420] on div "Select" at bounding box center [233, 503] width 22 height 7
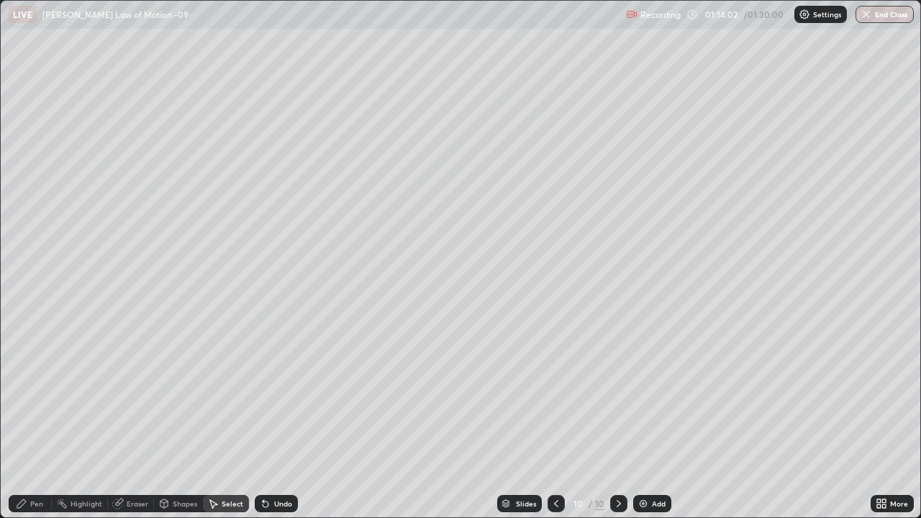
click at [228, 420] on div "Select" at bounding box center [233, 503] width 22 height 7
click at [134, 420] on div "Eraser" at bounding box center [138, 503] width 22 height 7
click at [31, 420] on div "Pen" at bounding box center [30, 503] width 43 height 17
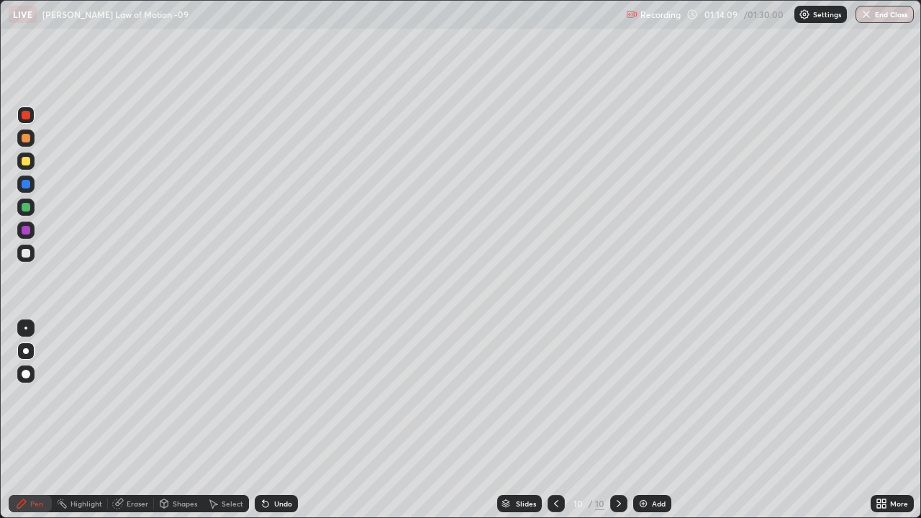
click at [24, 115] on div at bounding box center [26, 115] width 9 height 9
click at [28, 252] on div at bounding box center [26, 253] width 9 height 9
click at [129, 420] on div "Eraser" at bounding box center [131, 503] width 46 height 17
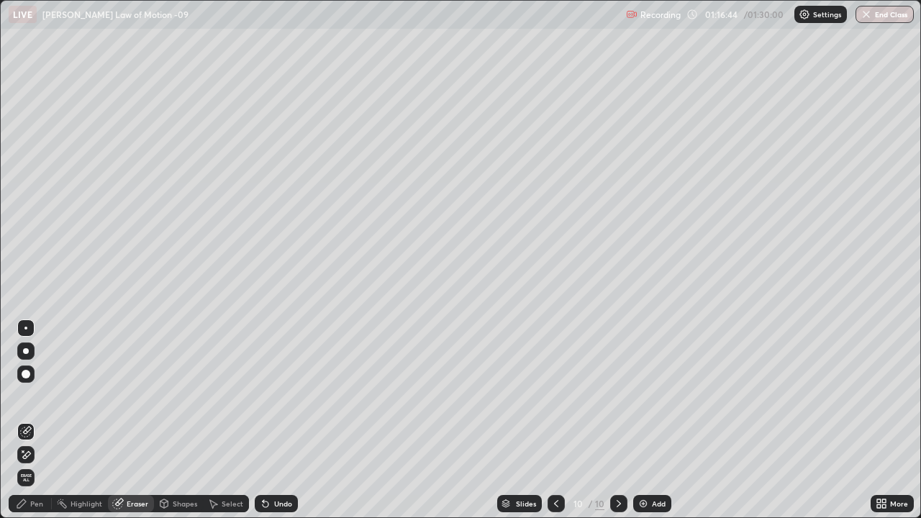
click at [37, 420] on div "Pen" at bounding box center [36, 503] width 13 height 7
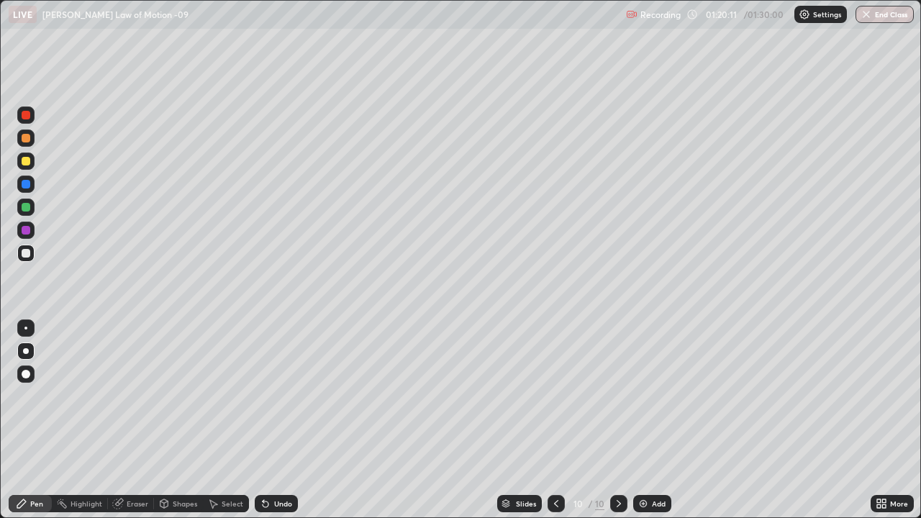
click at [23, 114] on div at bounding box center [26, 115] width 9 height 9
click at [27, 253] on div at bounding box center [26, 253] width 9 height 9
click at [127, 420] on div "Eraser" at bounding box center [138, 503] width 22 height 7
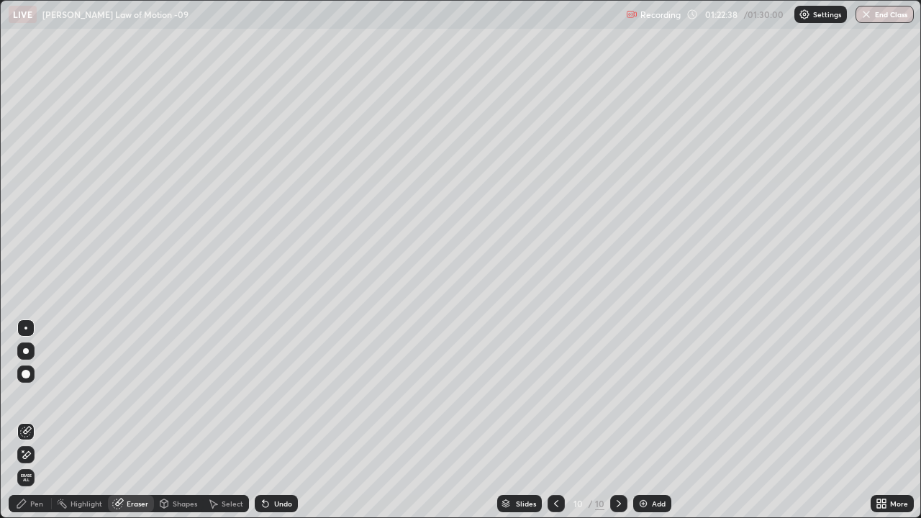
click at [24, 420] on icon at bounding box center [22, 504] width 12 height 12
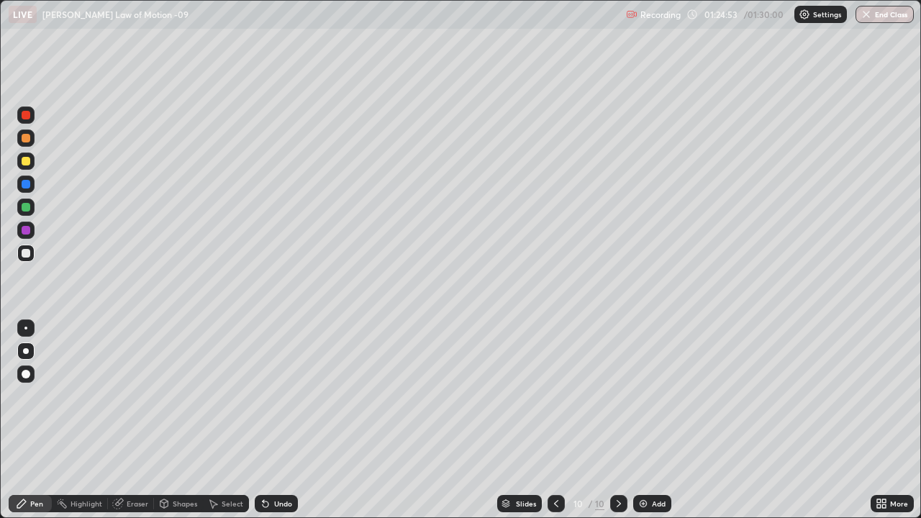
click at [896, 12] on button "End Class" at bounding box center [884, 14] width 58 height 17
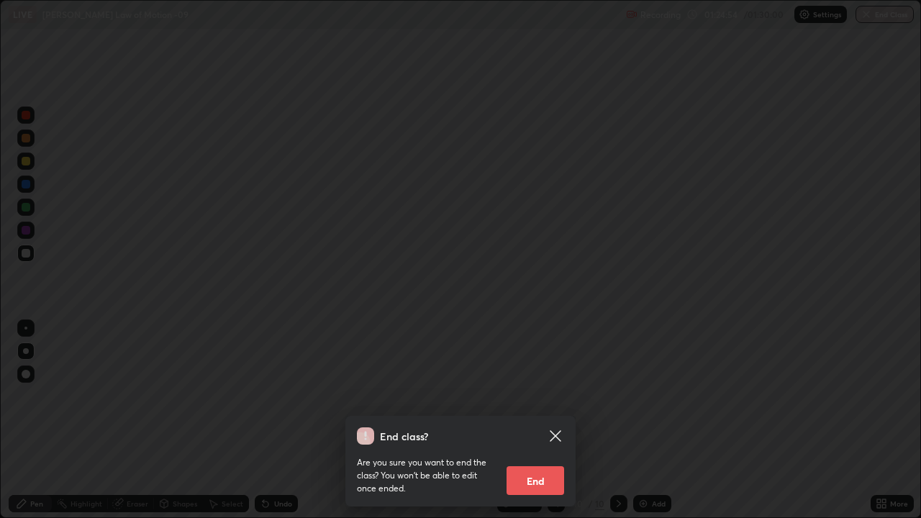
click at [551, 420] on button "End" at bounding box center [535, 480] width 58 height 29
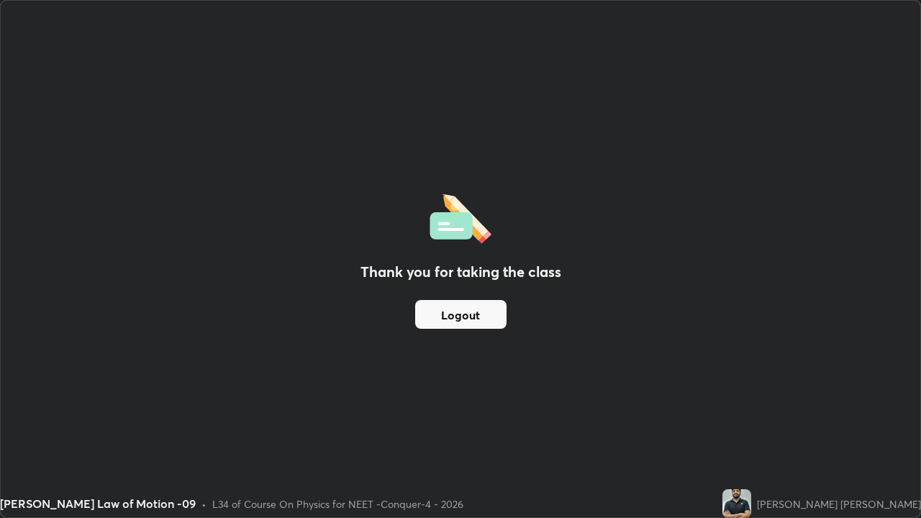
click at [490, 322] on button "Logout" at bounding box center [460, 314] width 91 height 29
click at [474, 317] on button "Logout" at bounding box center [460, 314] width 91 height 29
click at [491, 326] on button "Logout" at bounding box center [460, 314] width 91 height 29
click at [491, 307] on button "Logout" at bounding box center [460, 314] width 91 height 29
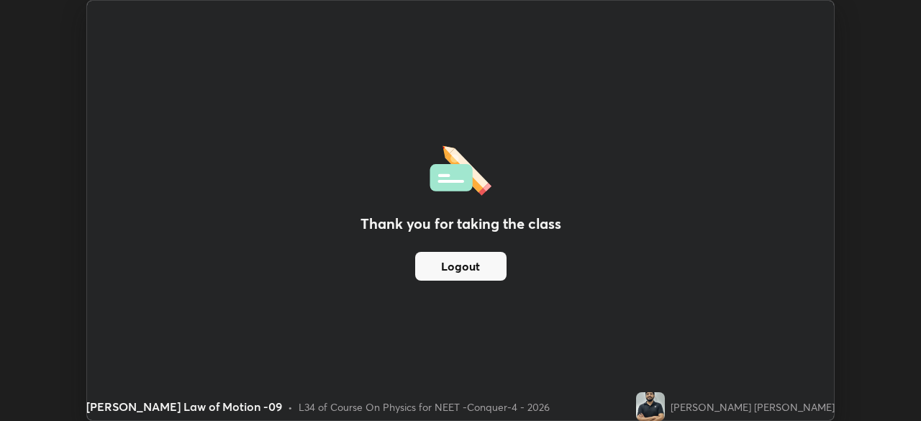
scroll to position [71522, 71022]
